Goal: Transaction & Acquisition: Purchase product/service

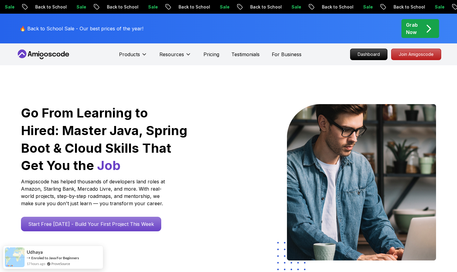
drag, startPoint x: 460, startPoint y: 27, endPoint x: 493, endPoint y: -23, distance: 59.9
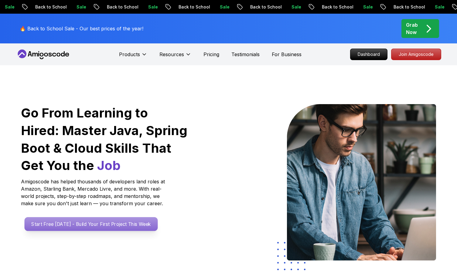
click at [92, 226] on p "Start Free [DATE] - Build Your First Project This Week" at bounding box center [90, 224] width 133 height 14
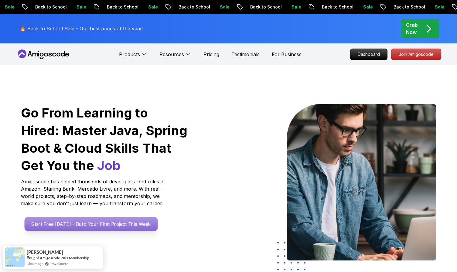
click at [124, 225] on p "Start Free [DATE] - Build Your First Project This Week" at bounding box center [90, 224] width 133 height 14
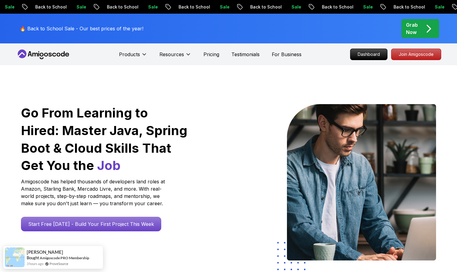
click at [425, 23] on icon "pre-order" at bounding box center [429, 29] width 12 height 12
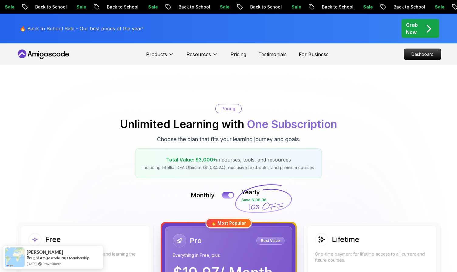
scroll to position [106, 0]
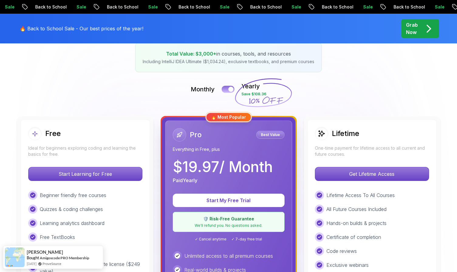
click at [229, 90] on div at bounding box center [230, 89] width 5 height 5
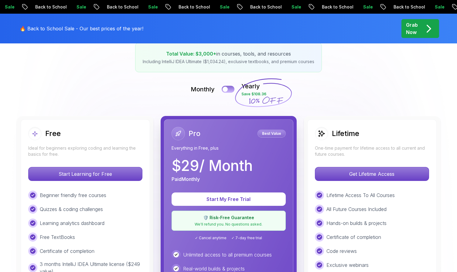
click at [229, 90] on button at bounding box center [228, 89] width 13 height 7
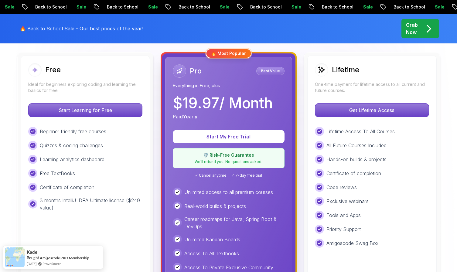
scroll to position [150, 0]
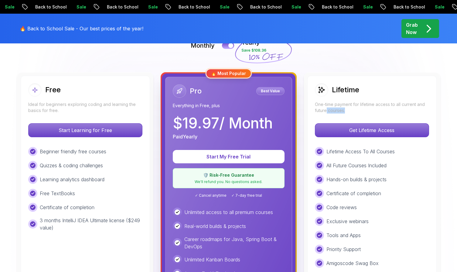
drag, startPoint x: 328, startPoint y: 108, endPoint x: 397, endPoint y: 109, distance: 68.9
click at [397, 109] on p "One-time payment for lifetime access to all current and future courses." at bounding box center [372, 107] width 114 height 12
